Goal: Find specific page/section: Find specific page/section

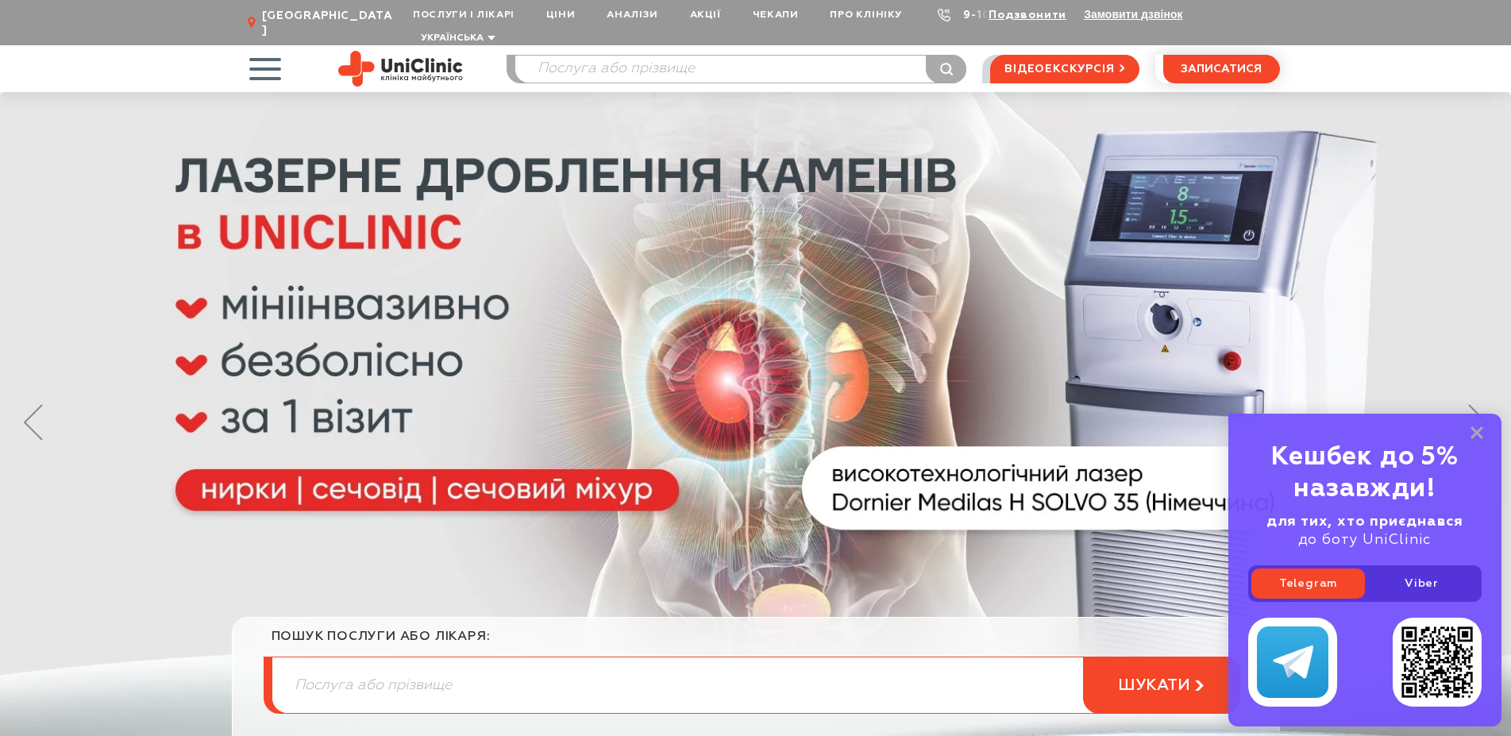
click at [963, 17] on link "9-103" at bounding box center [980, 15] width 35 height 11
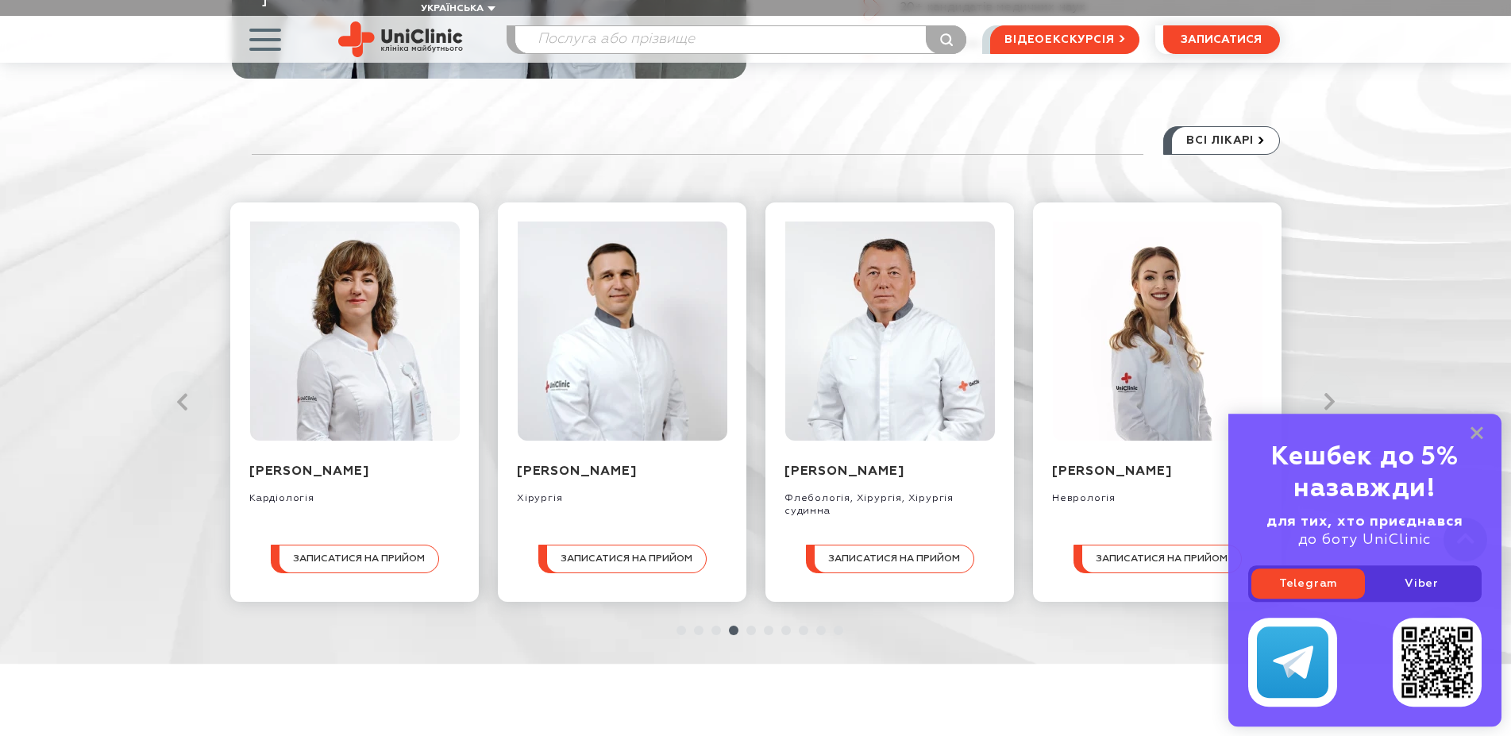
scroll to position [1700, 0]
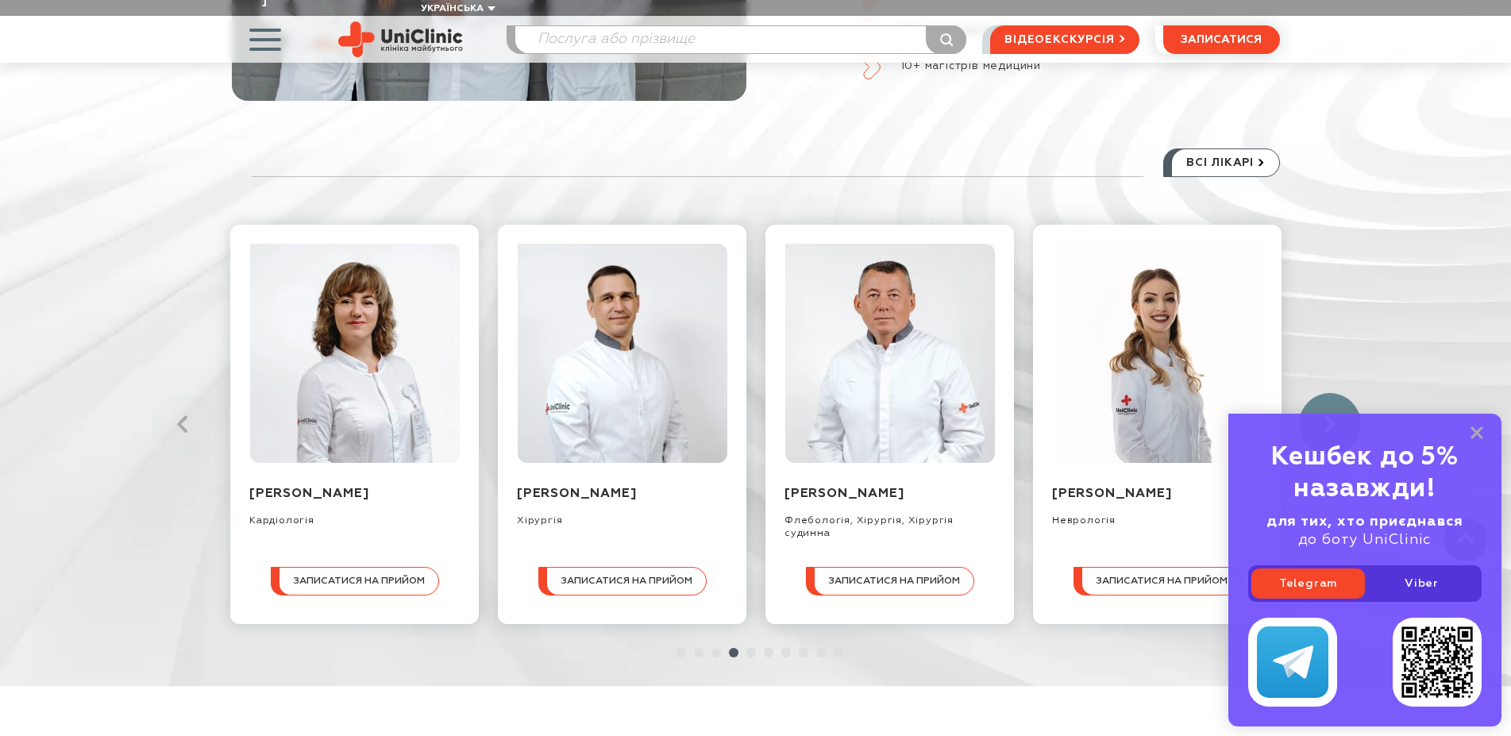
click at [1332, 393] on link at bounding box center [1330, 424] width 62 height 62
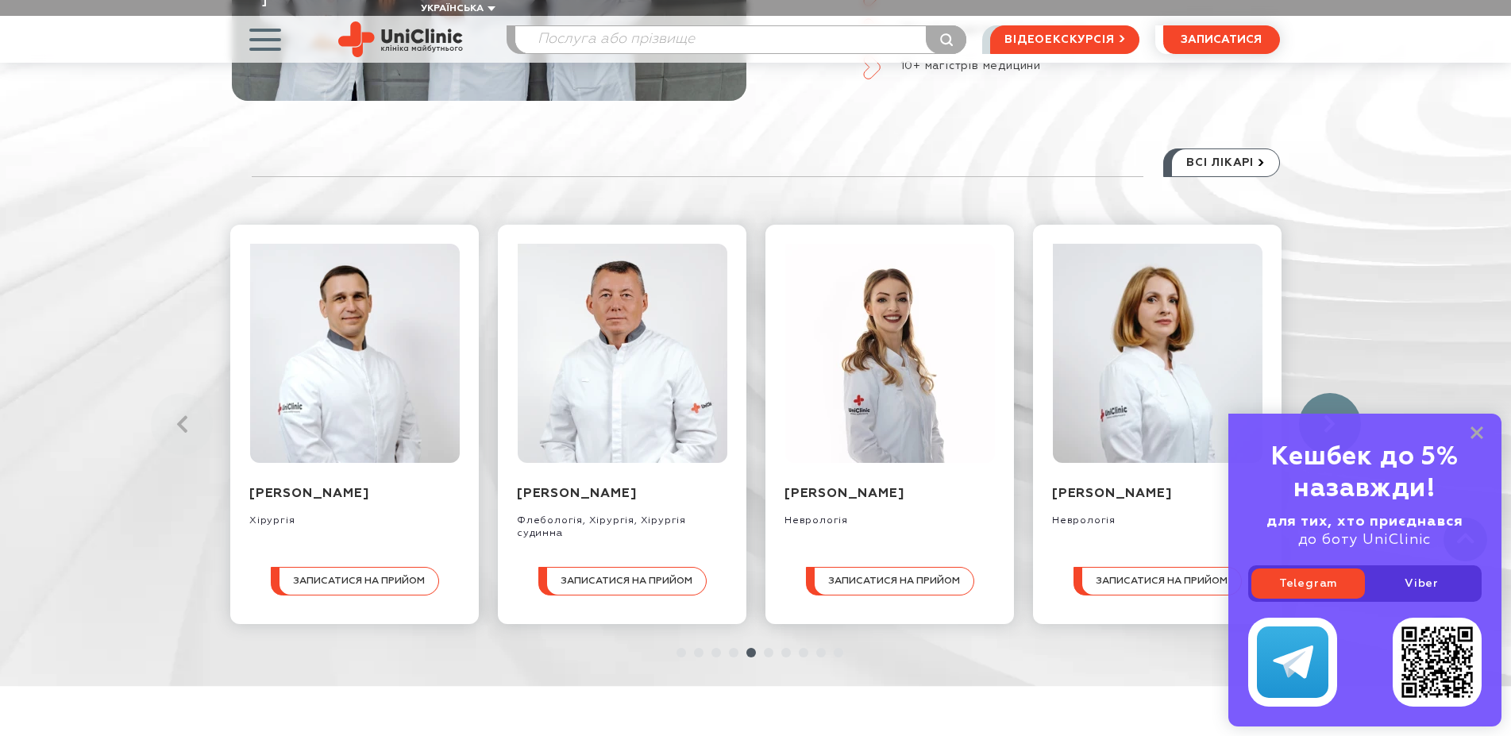
click at [1332, 393] on link at bounding box center [1330, 424] width 62 height 62
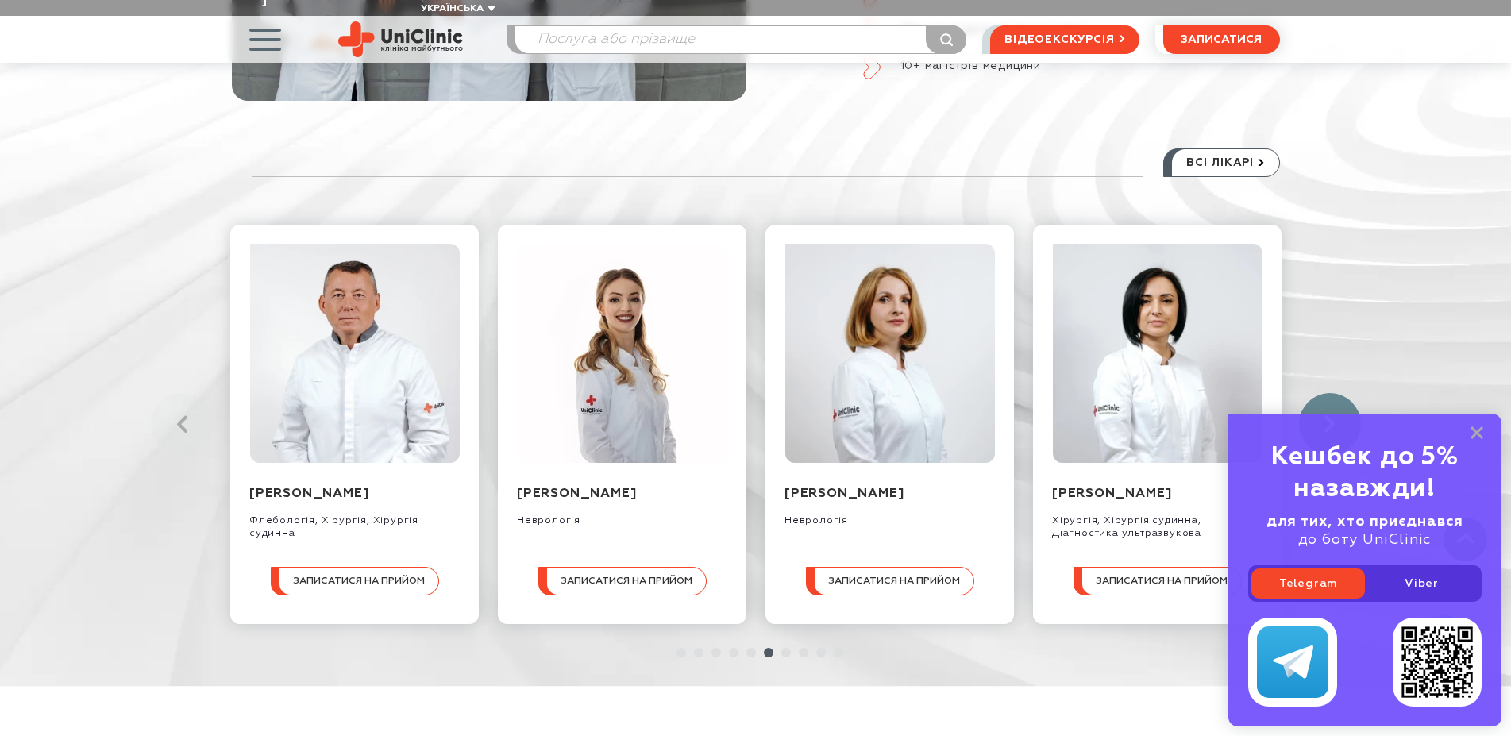
click at [1332, 393] on link at bounding box center [1330, 424] width 62 height 62
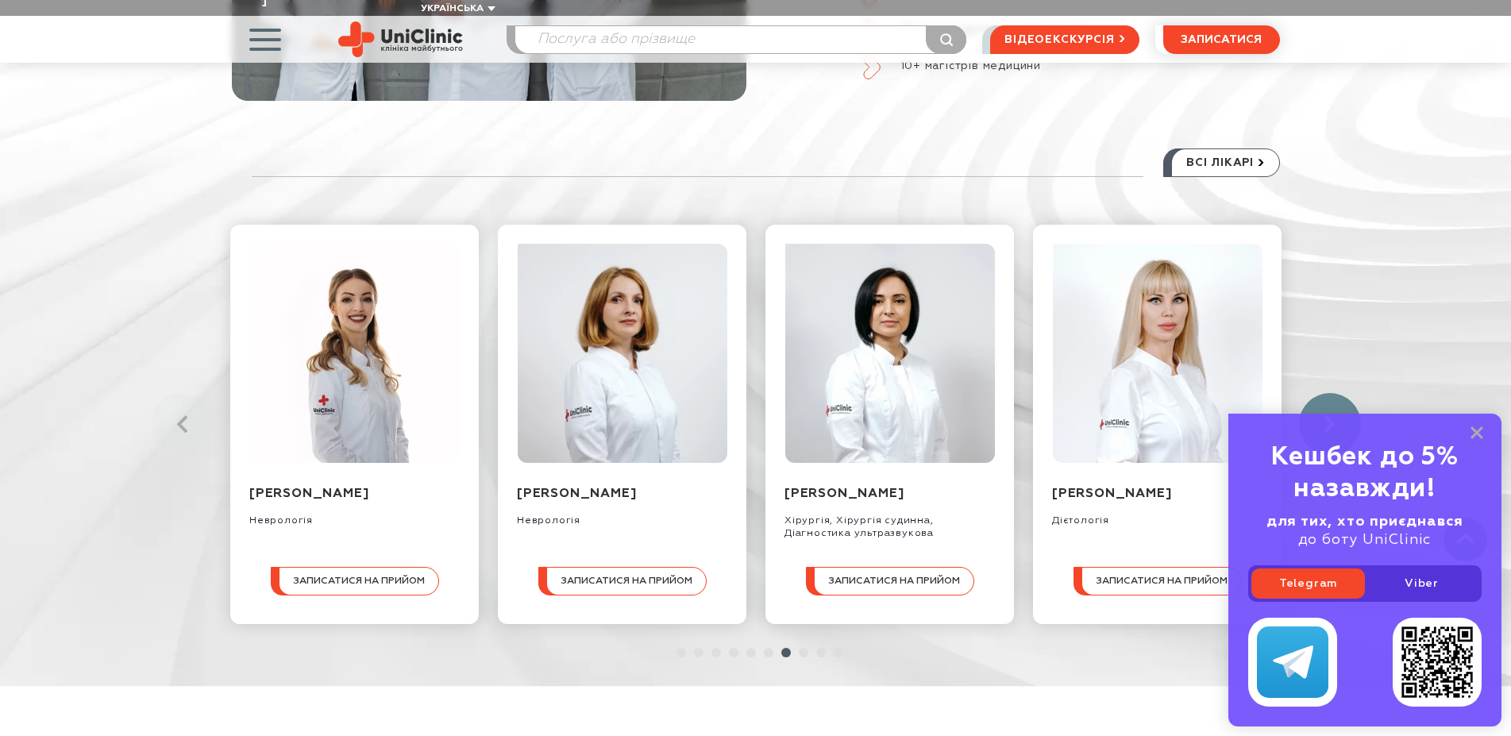
click at [1332, 393] on link at bounding box center [1330, 424] width 62 height 62
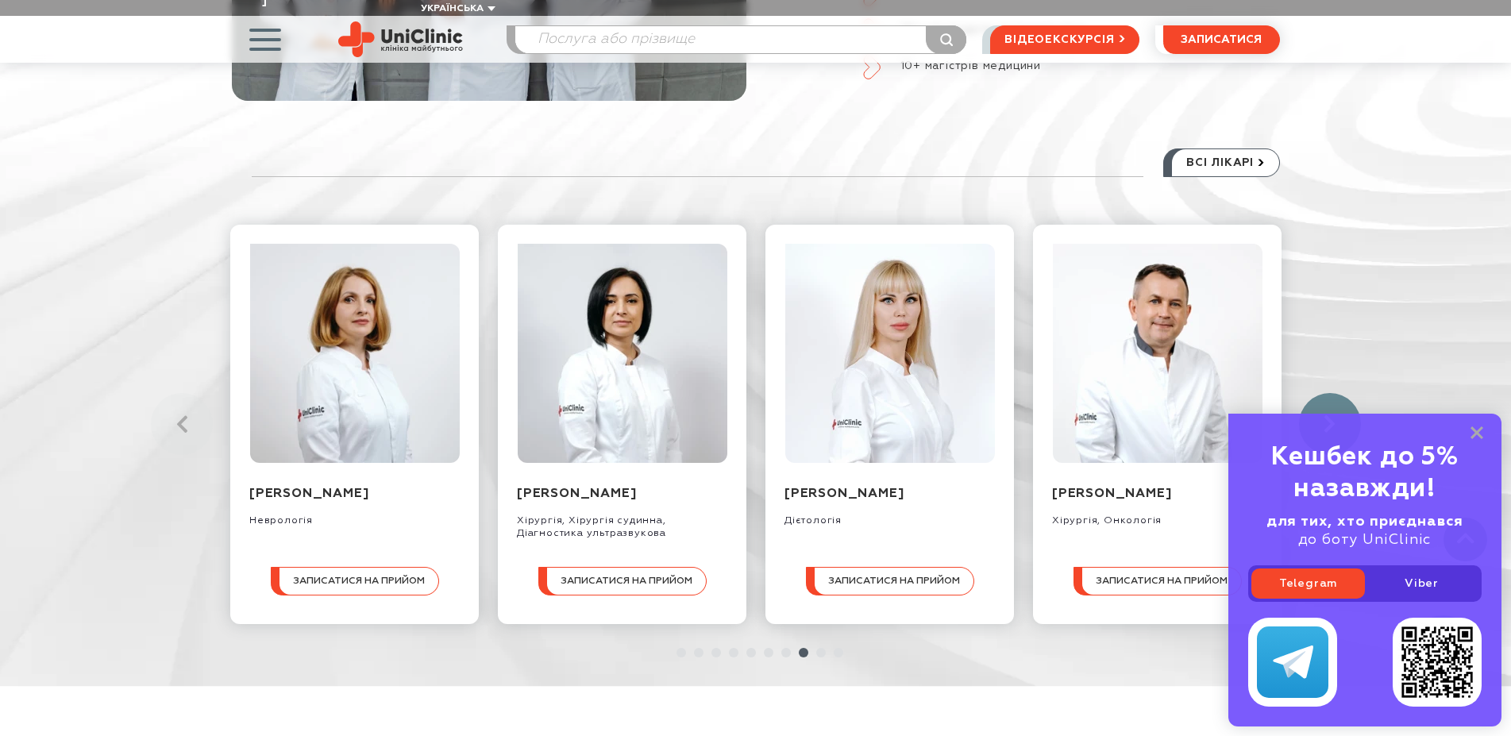
click at [1332, 393] on link at bounding box center [1330, 424] width 62 height 62
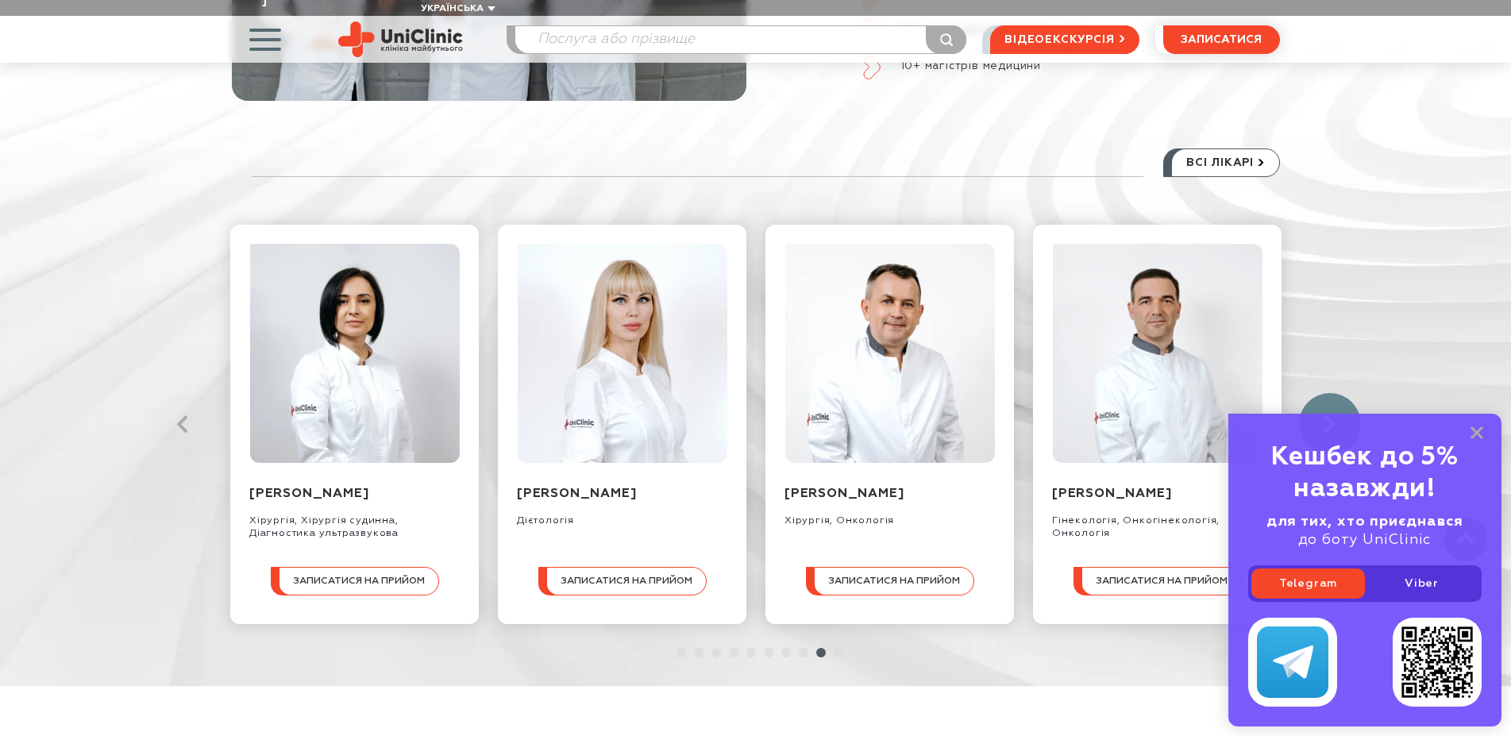
click at [1332, 393] on link at bounding box center [1330, 424] width 62 height 62
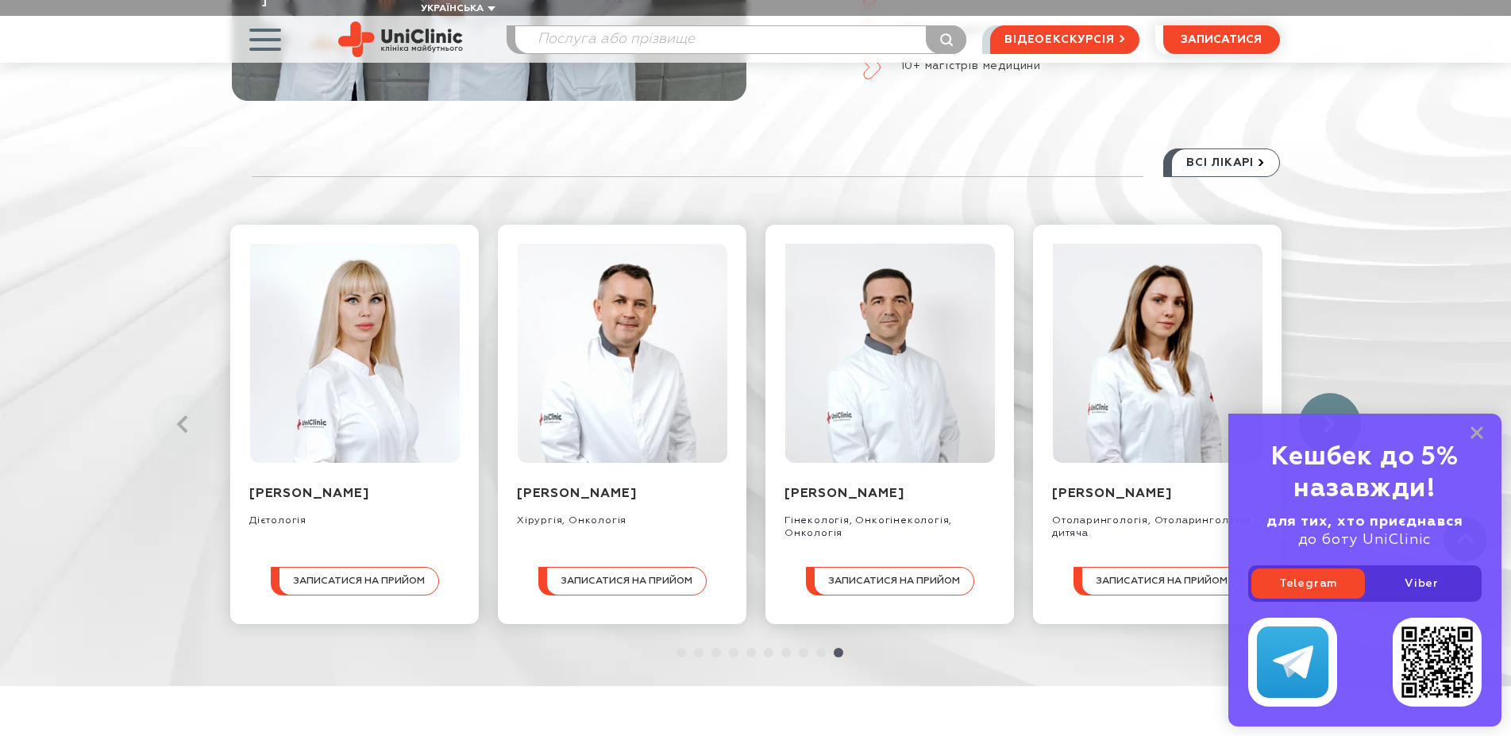
click at [1332, 393] on link at bounding box center [1330, 424] width 62 height 62
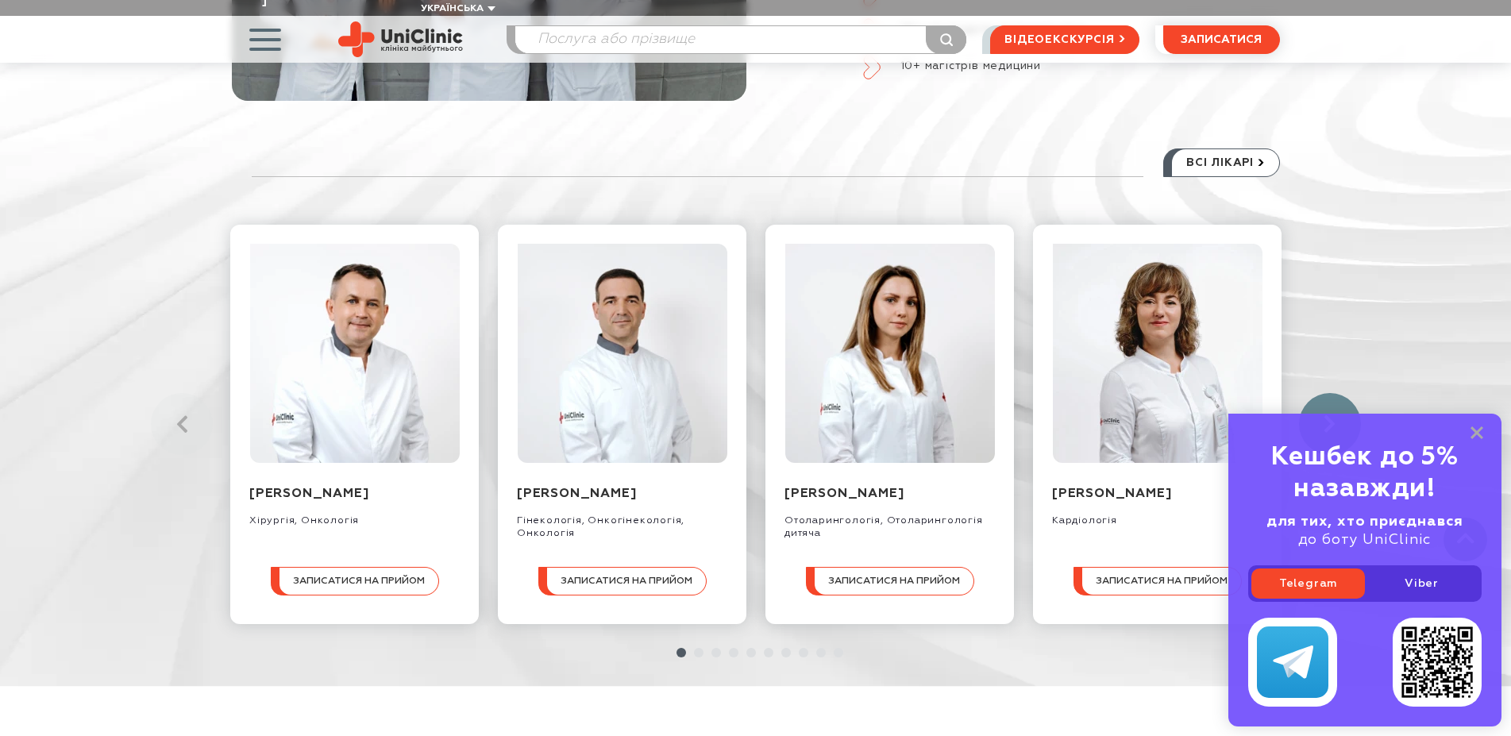
click at [1332, 393] on link at bounding box center [1330, 424] width 62 height 62
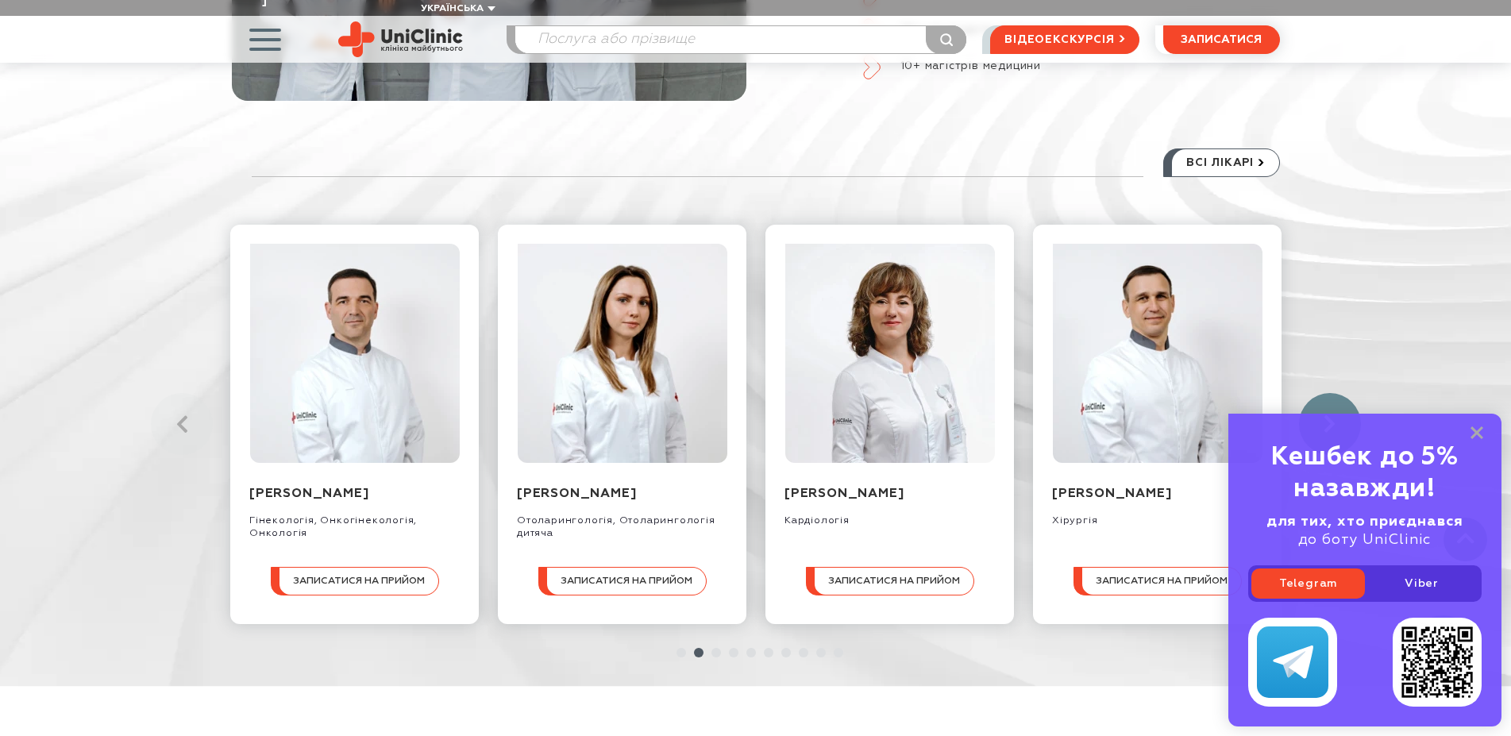
click at [1332, 393] on link at bounding box center [1330, 424] width 62 height 62
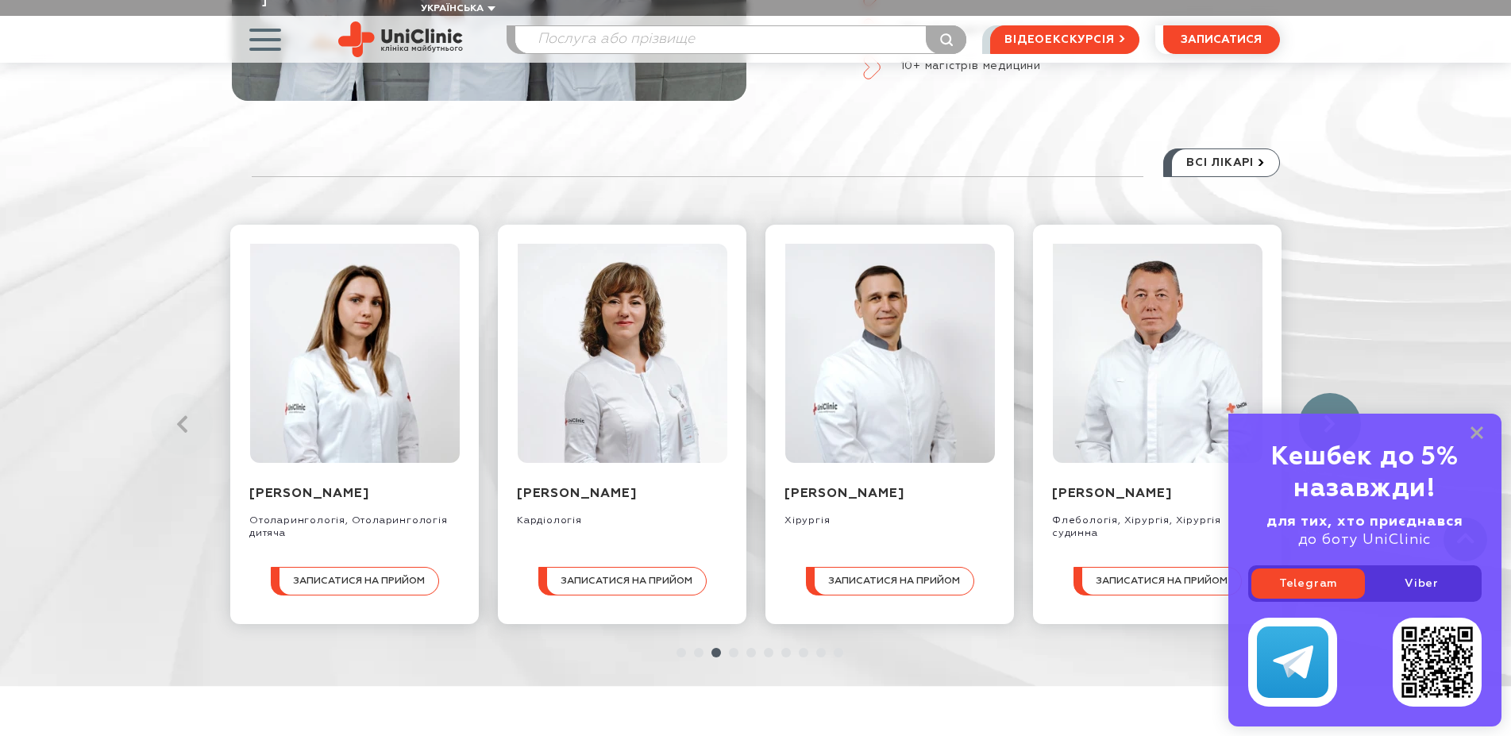
click at [1332, 393] on link at bounding box center [1330, 424] width 62 height 62
